Goal: Share content: Share content

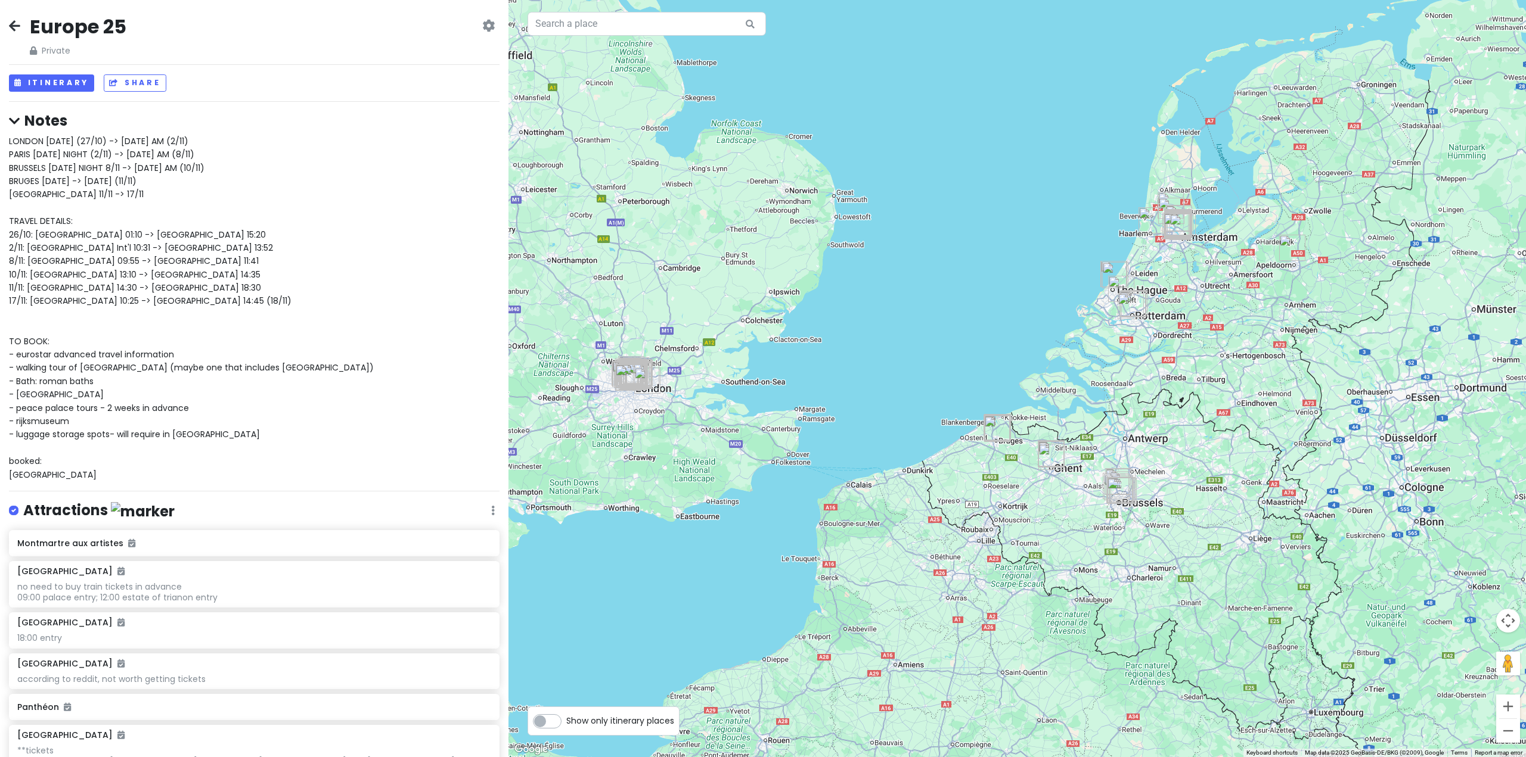
click at [15, 21] on icon at bounding box center [14, 26] width 11 height 10
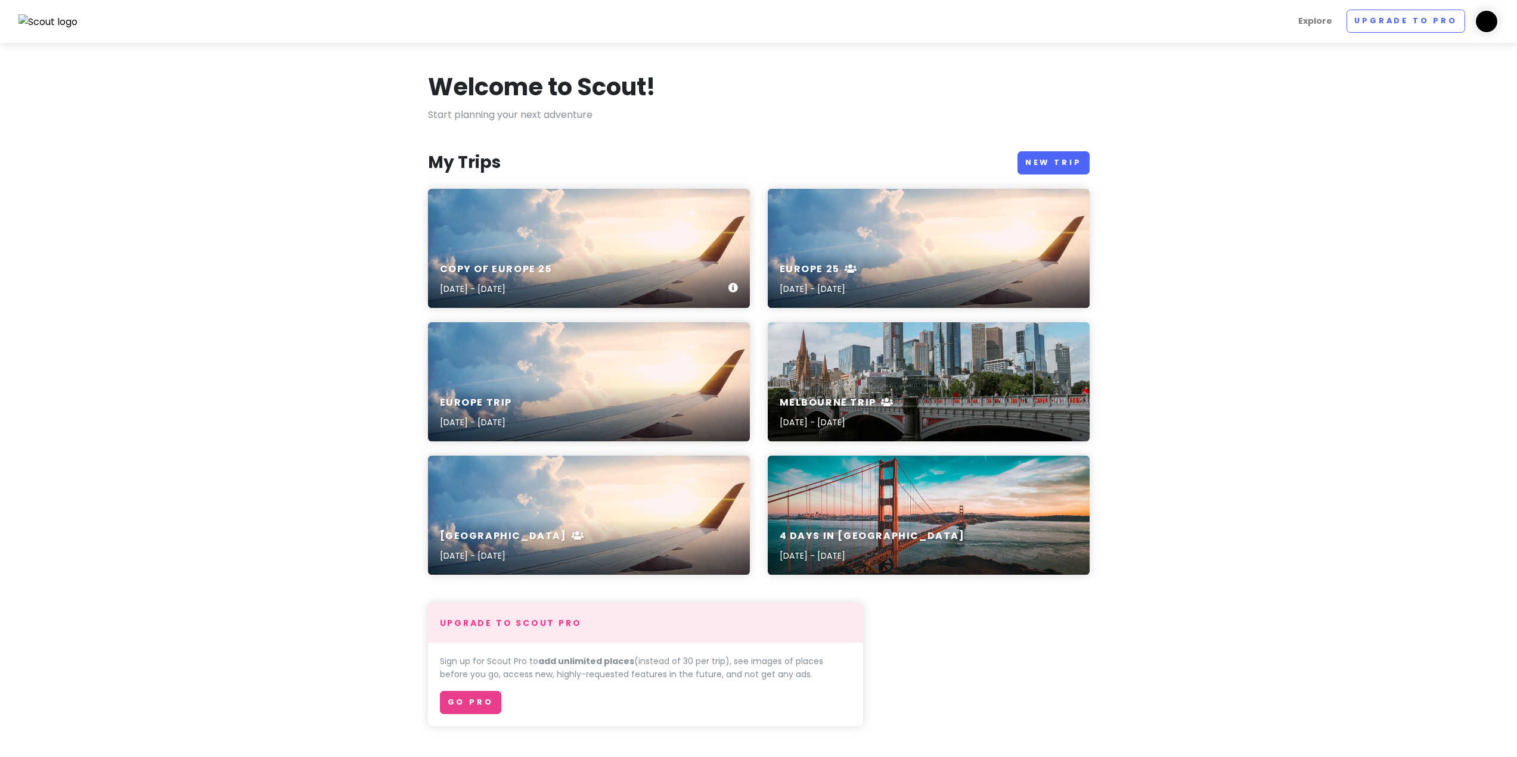
click at [648, 234] on div "Copy of Europe 25 [DATE] - [DATE]" at bounding box center [589, 248] width 322 height 119
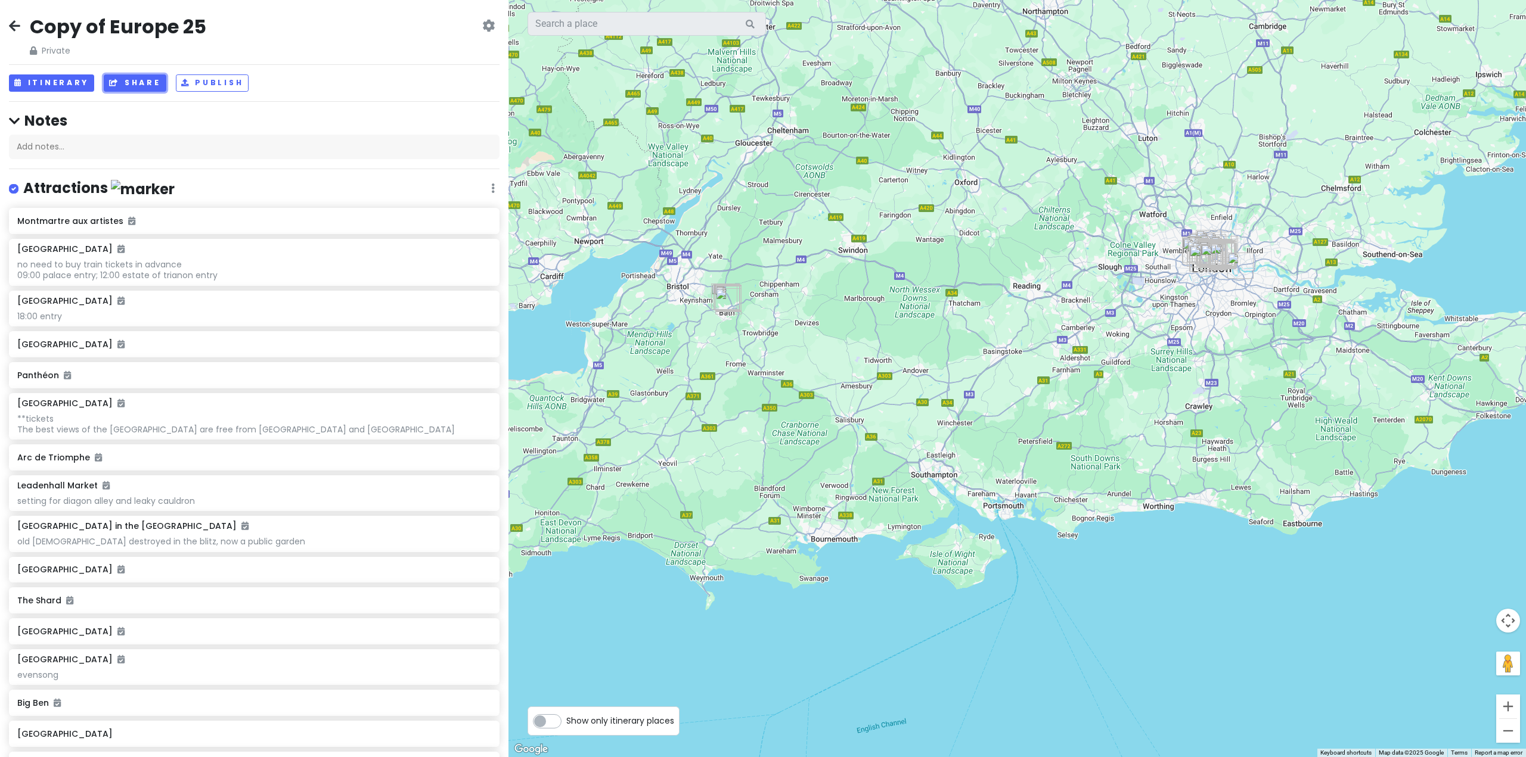
click at [123, 83] on button "Share" at bounding box center [135, 82] width 62 height 17
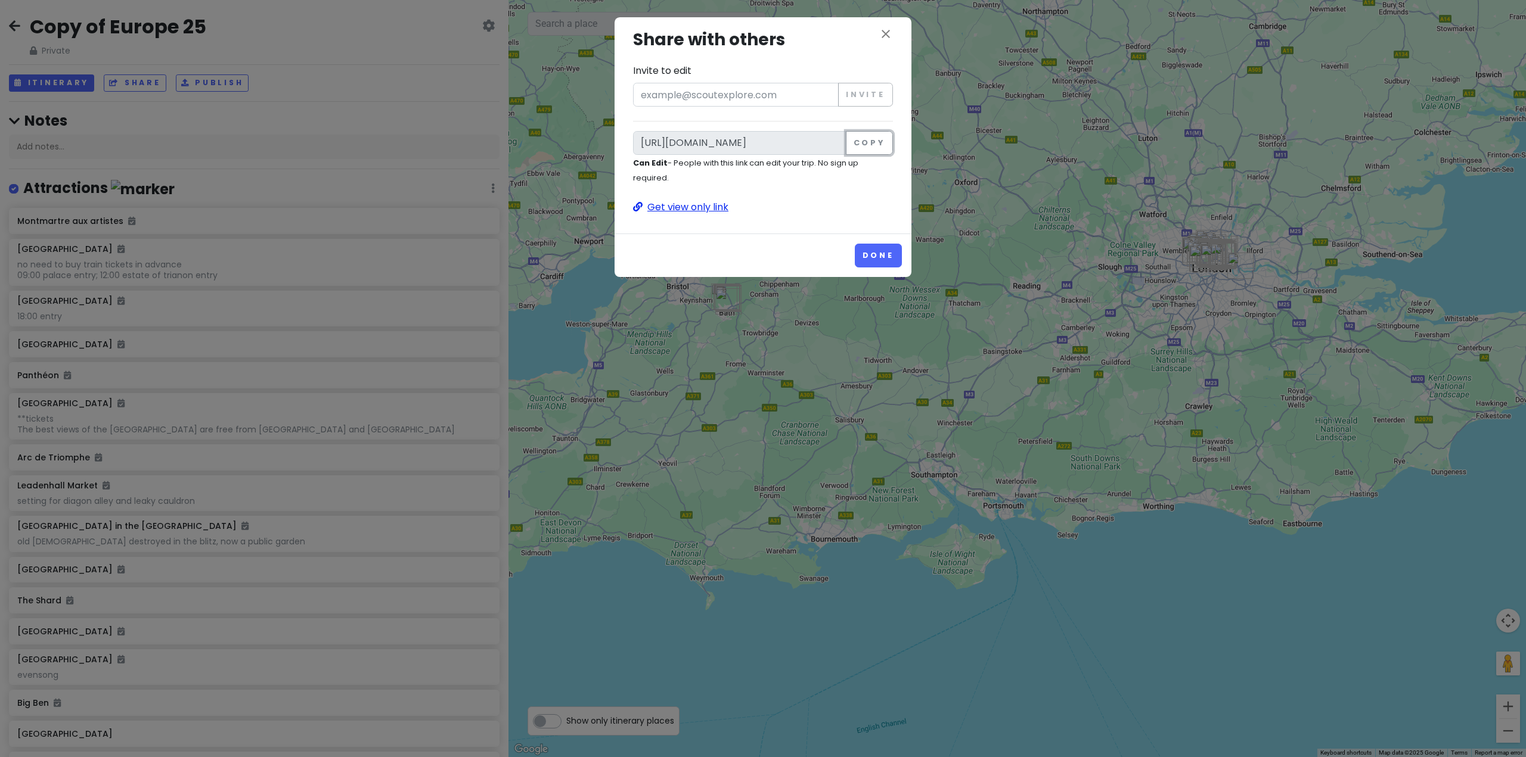
drag, startPoint x: 876, startPoint y: 148, endPoint x: 737, endPoint y: 208, distance: 151.6
click at [751, 209] on div "close Share with others Invite to edit Invite [URL][DOMAIN_NAME] Copy Can Edit …" at bounding box center [763, 121] width 278 height 188
click at [713, 208] on p "Get view only link" at bounding box center [763, 207] width 260 height 15
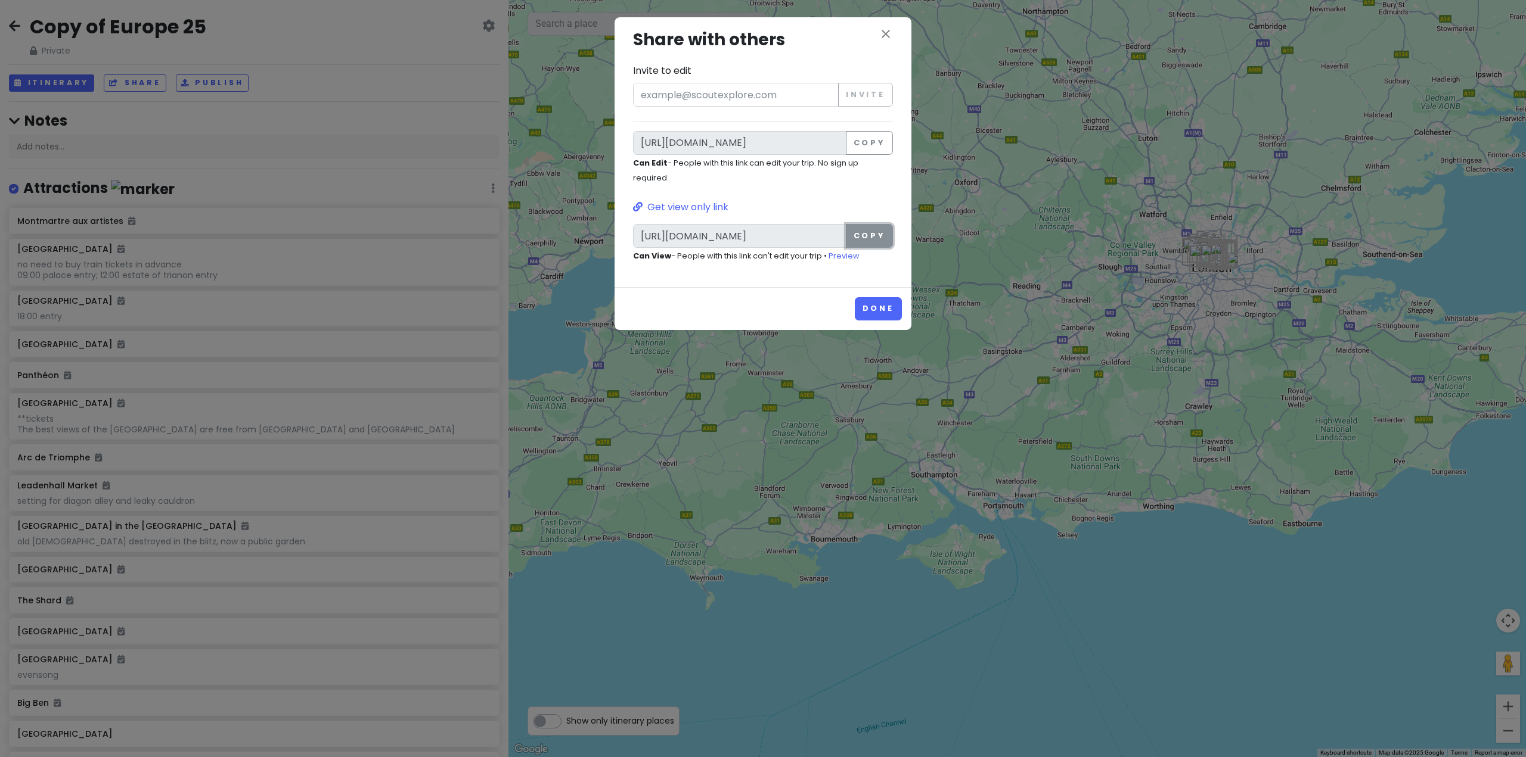
click at [868, 229] on button "Copy" at bounding box center [869, 236] width 47 height 24
drag, startPoint x: 890, startPoint y: 38, endPoint x: 950, endPoint y: 5, distance: 68.5
click at [889, 38] on icon "close" at bounding box center [885, 34] width 14 height 14
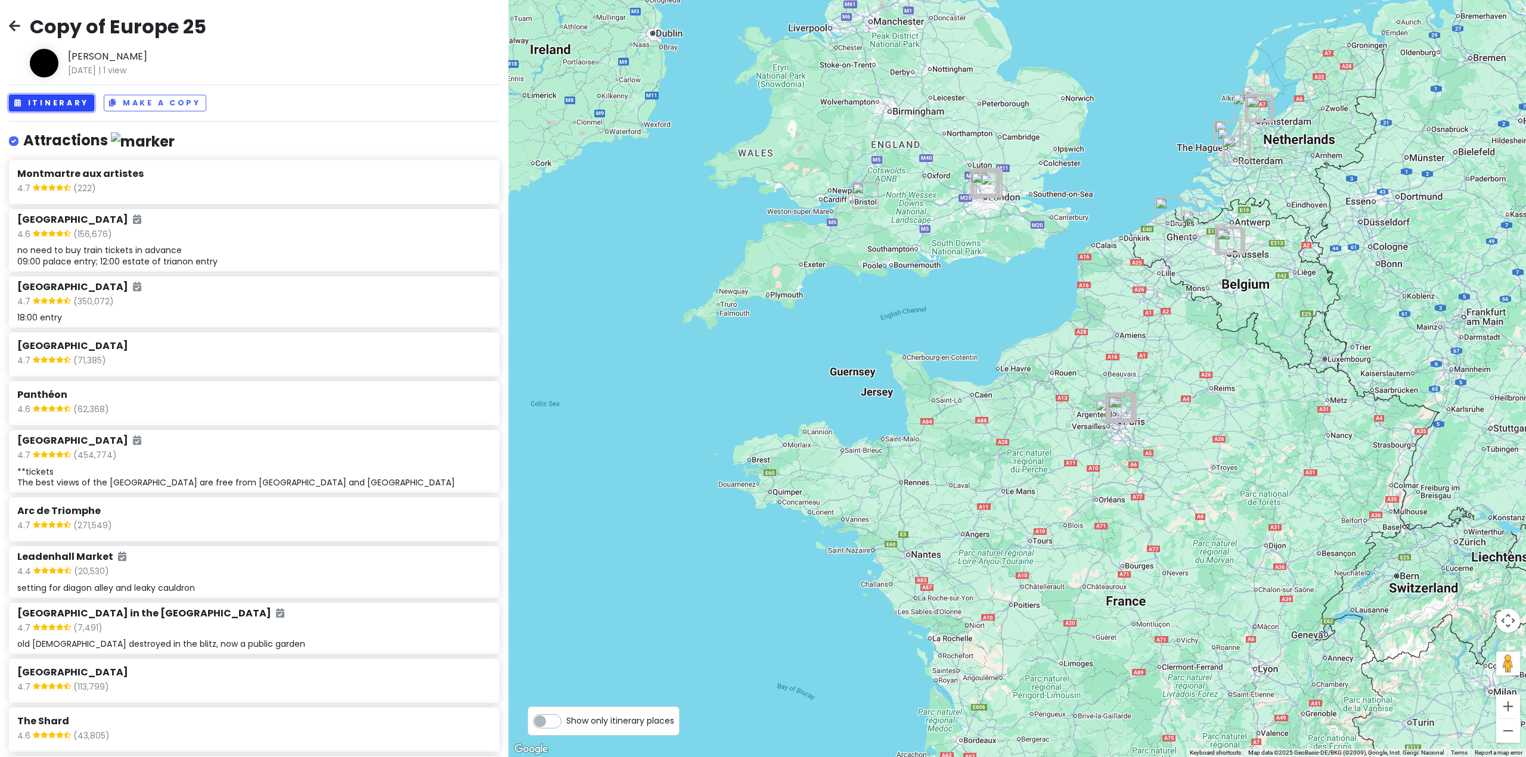
click at [64, 103] on button "Itinerary" at bounding box center [51, 103] width 85 height 17
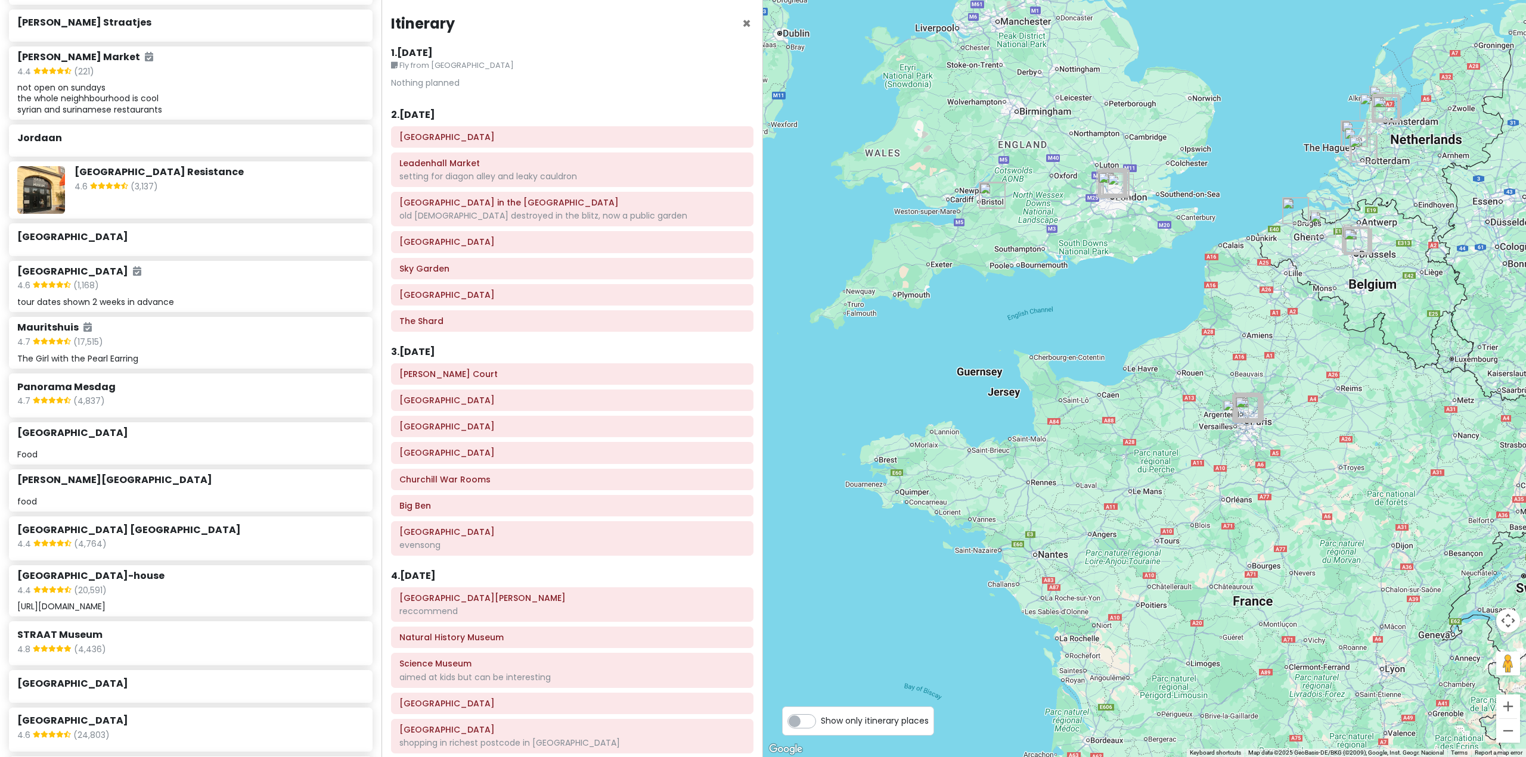
scroll to position [1430, 0]
